Goal: Task Accomplishment & Management: Use online tool/utility

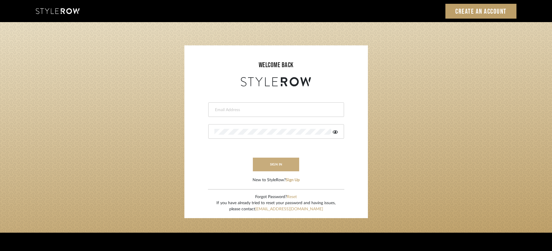
type input "[PERSON_NAME][EMAIL_ADDRESS][DOMAIN_NAME]"
click at [283, 166] on button "sign in" at bounding box center [276, 165] width 47 height 14
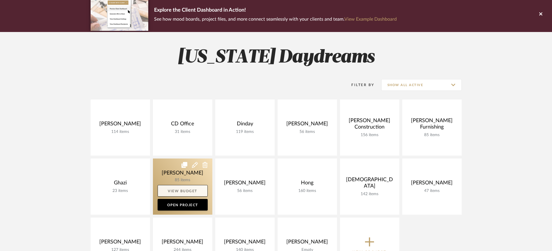
scroll to position [49, 0]
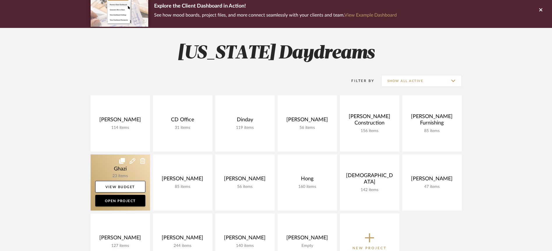
click at [100, 167] on link at bounding box center [120, 183] width 59 height 56
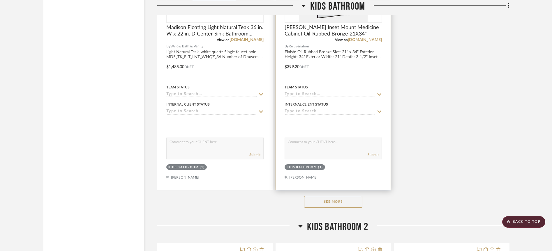
scroll to position [685, 0]
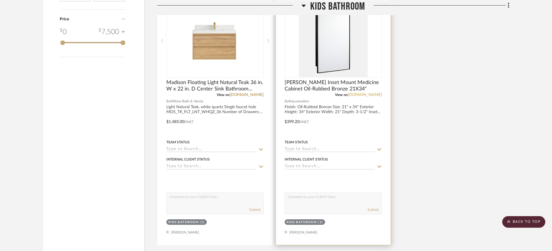
click at [362, 95] on link "[DOMAIN_NAME]" at bounding box center [365, 95] width 34 height 4
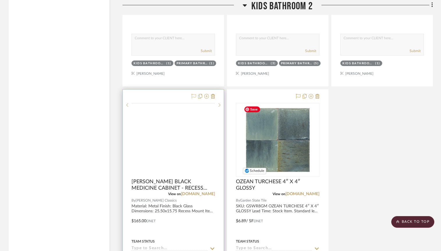
scroll to position [1155, 0]
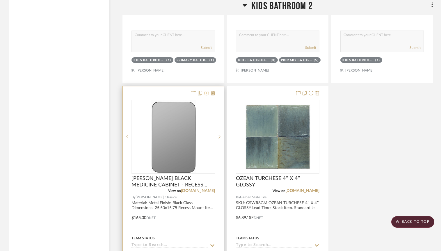
click at [206, 94] on icon at bounding box center [206, 93] width 5 height 5
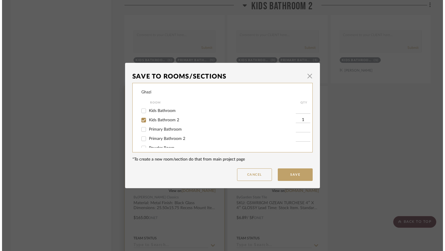
scroll to position [0, 0]
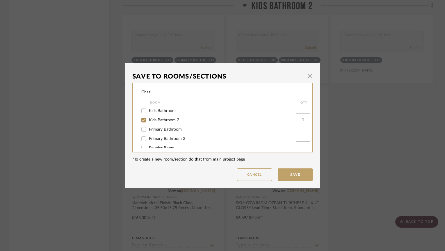
click at [171, 119] on span "Kids Bathroom 2" at bounding box center [164, 120] width 30 height 4
click at [148, 119] on input "Kids Bathroom 2" at bounding box center [143, 120] width 9 height 9
checkbox input "false"
click at [293, 173] on button "Save" at bounding box center [295, 175] width 35 height 13
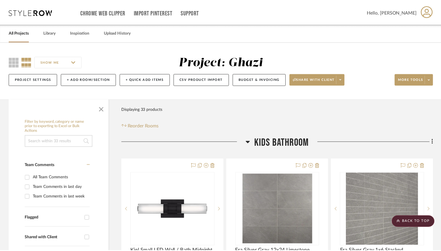
scroll to position [1155, 0]
